Goal: Navigation & Orientation: Find specific page/section

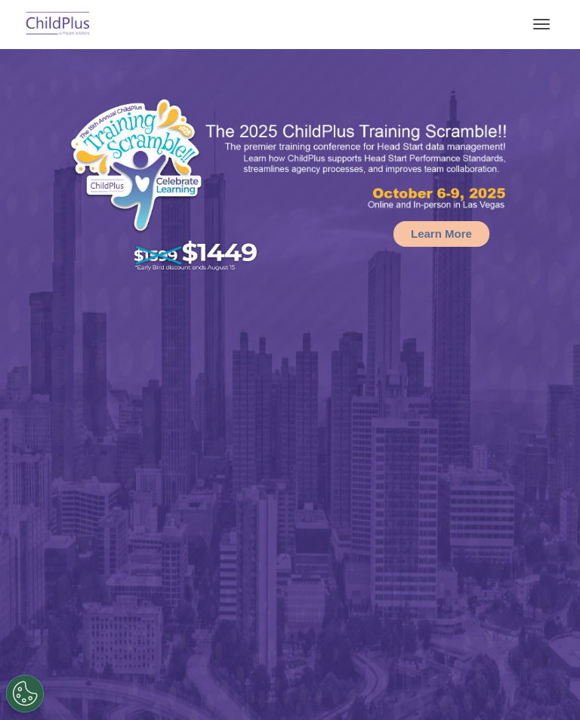
select select "MEDIUM"
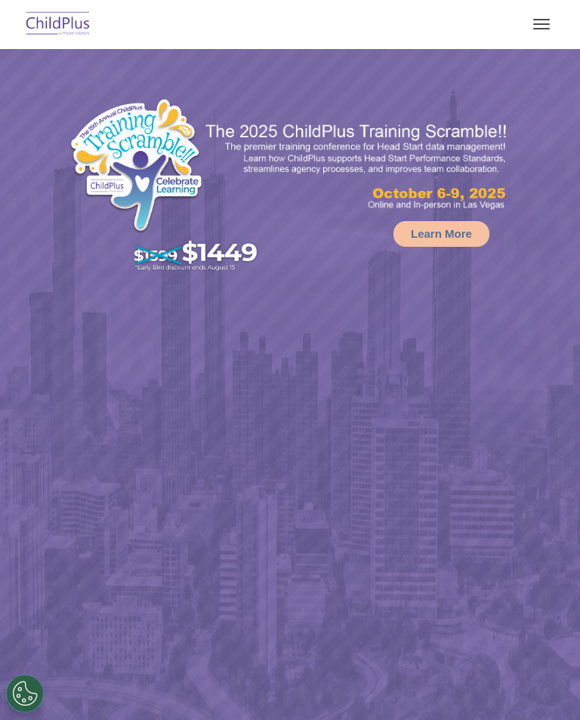
select select "MEDIUM"
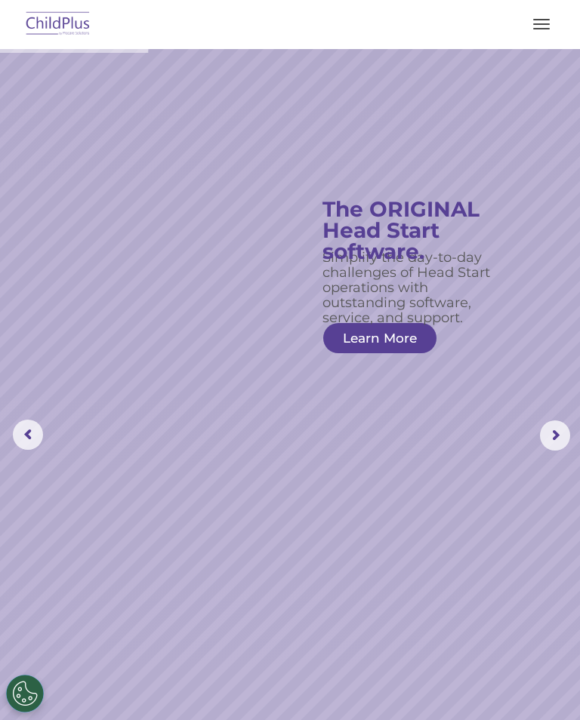
click at [550, 427] on rs-arrow at bounding box center [555, 436] width 30 height 30
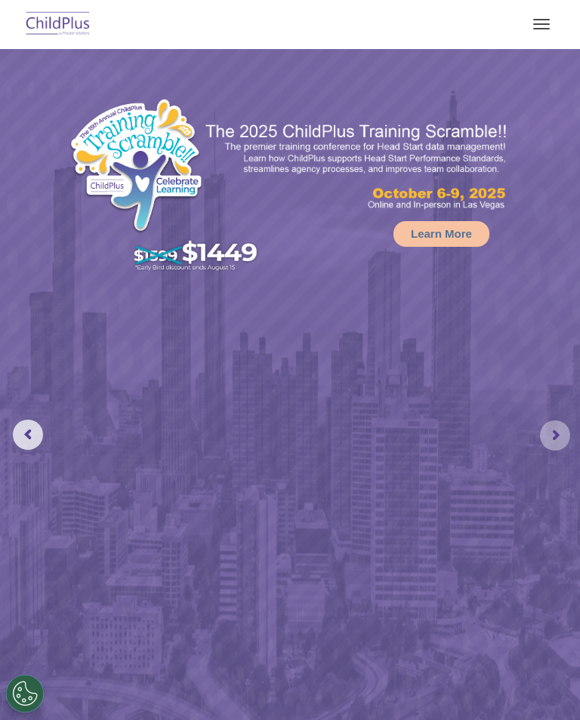
click at [557, 424] on rs-arrow at bounding box center [555, 436] width 30 height 30
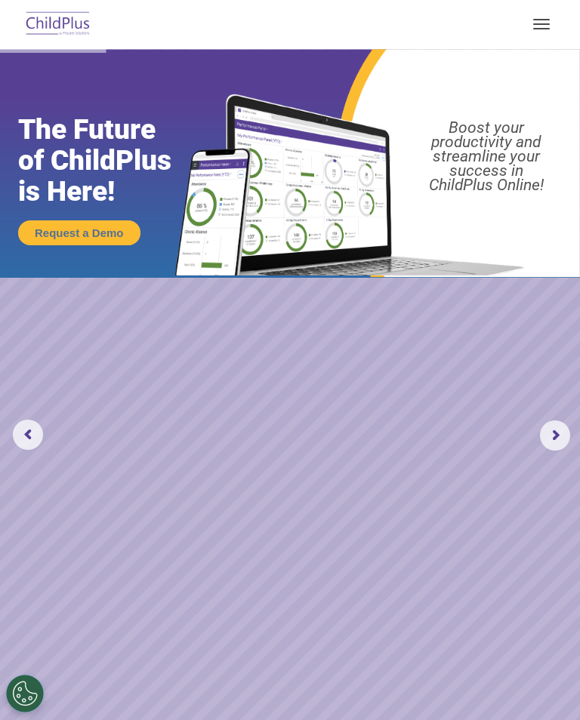
click at [547, 437] on rs-arrow at bounding box center [555, 436] width 30 height 30
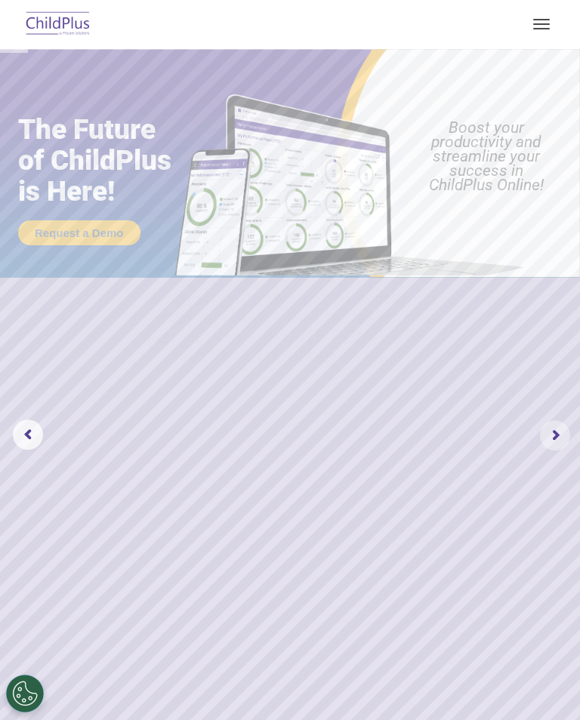
click at [548, 429] on rs-arrow at bounding box center [555, 436] width 30 height 30
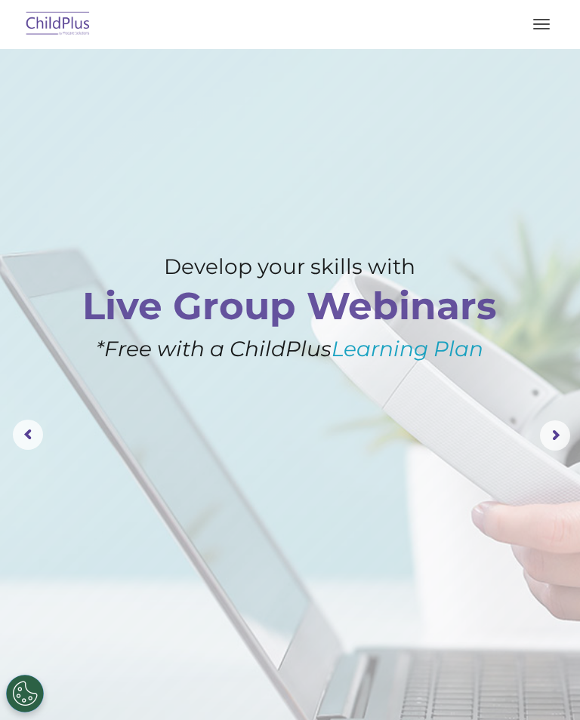
click at [552, 415] on rs-layer at bounding box center [290, 435] width 580 height 773
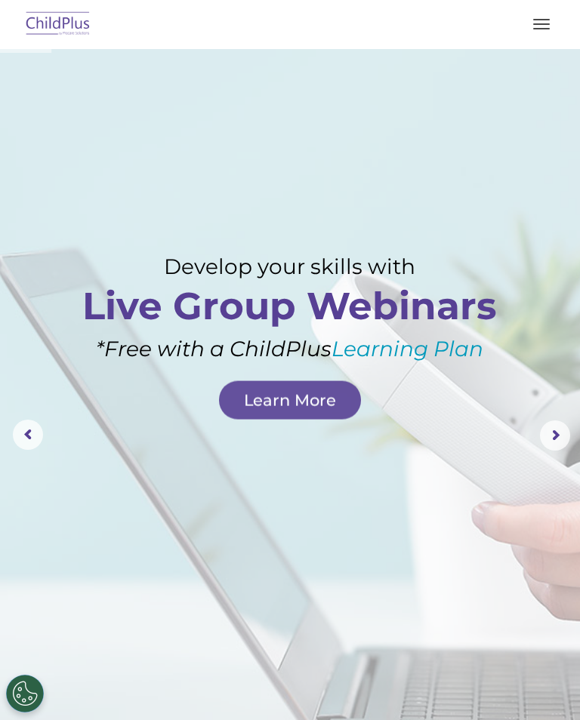
click at [554, 411] on rs-layer at bounding box center [290, 435] width 580 height 773
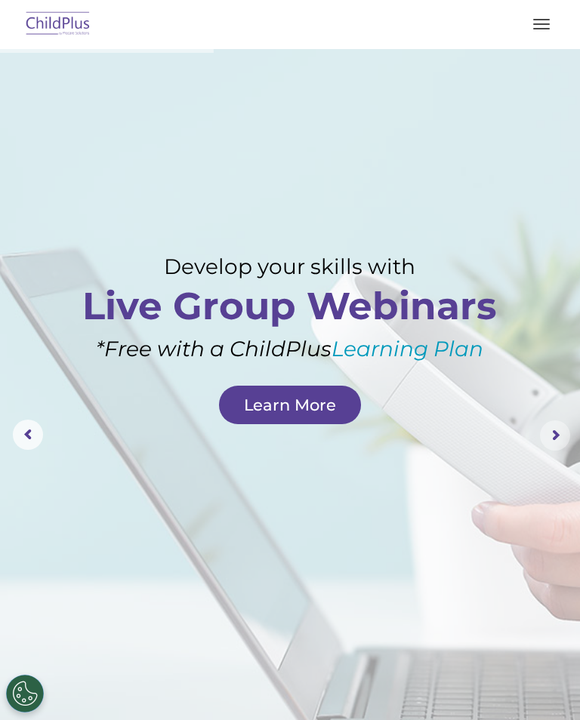
click at [557, 439] on rs-arrow at bounding box center [555, 436] width 30 height 30
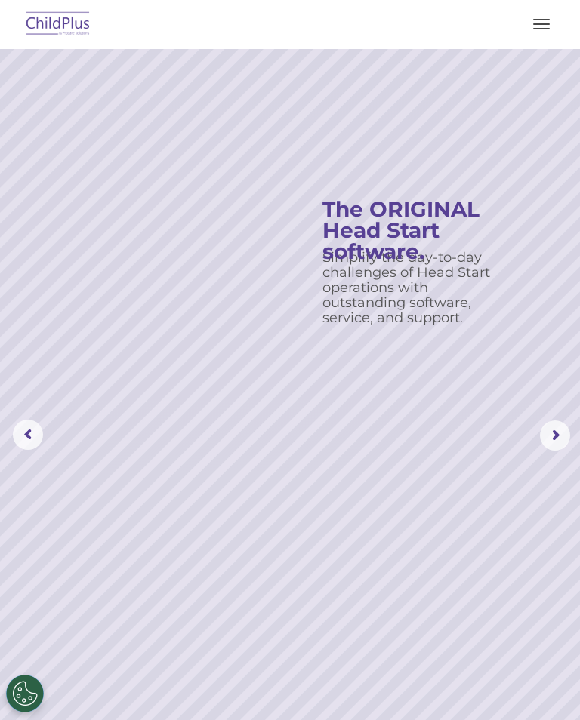
click at [548, 429] on rs-arrow at bounding box center [555, 436] width 30 height 30
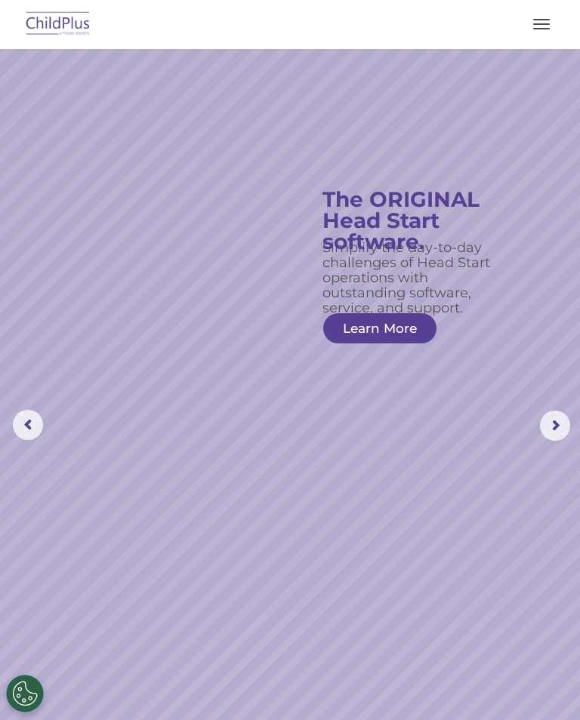
scroll to position [11, 0]
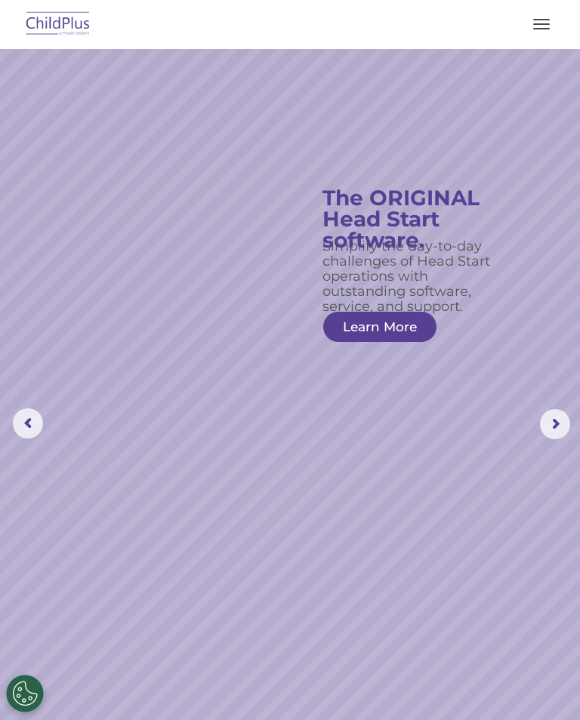
click at [189, 652] on rs-slide "Simplify the day-to-day challenges of Head Start operations with outstanding so…" at bounding box center [290, 424] width 580 height 773
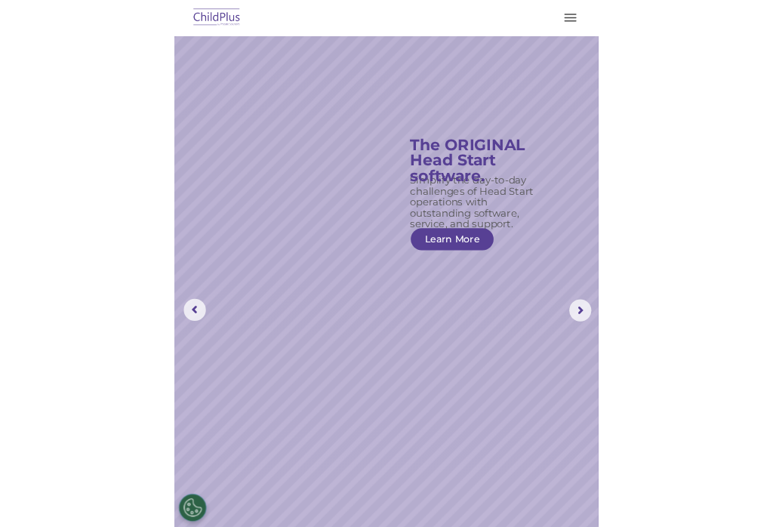
scroll to position [59, 0]
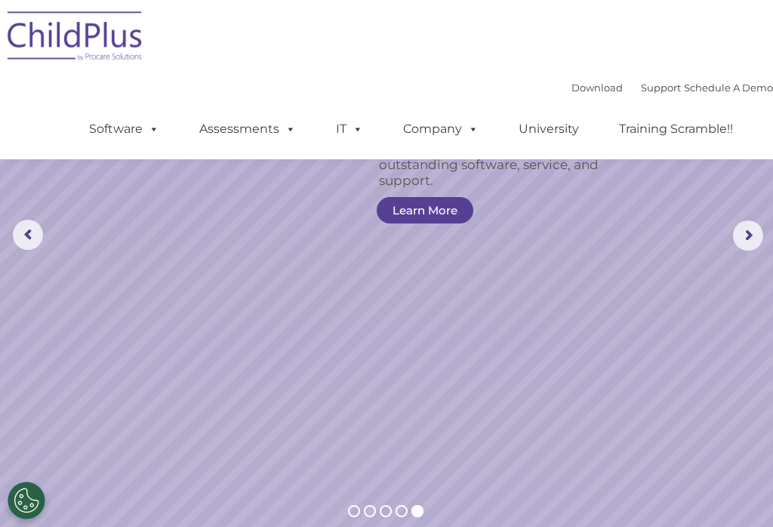
click at [29, 100] on div "Download Support | Schedule A Demo  MENU MENU Software ChildPlus: The original…" at bounding box center [386, 79] width 773 height 159
click at [29, 102] on div "Download Support | Schedule A Demo  MENU MENU Software ChildPlus: The original…" at bounding box center [386, 79] width 773 height 159
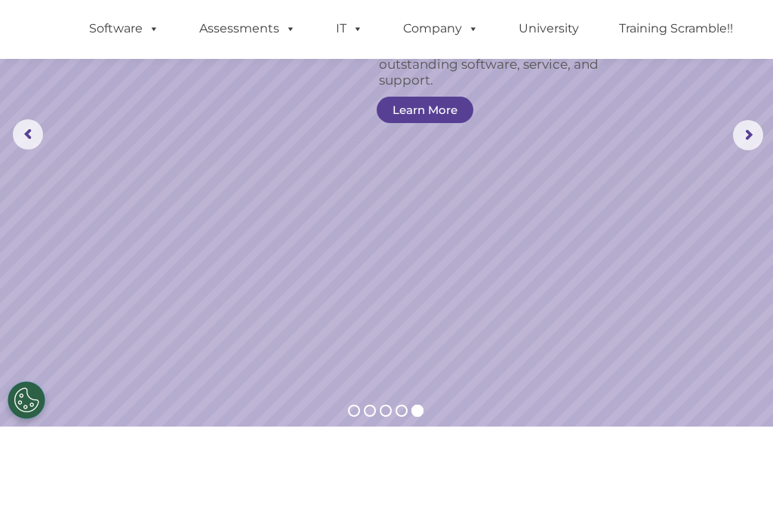
scroll to position [159, 0]
